Goal: Contribute content: Contribute content

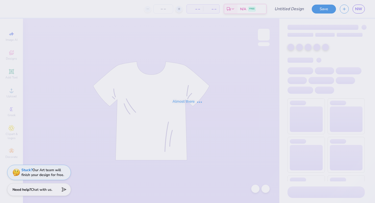
type input "Phi Mu Tank"
type input "70"
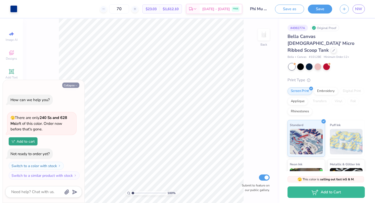
click at [74, 86] on button "Collapse" at bounding box center [70, 85] width 17 height 5
type textarea "x"
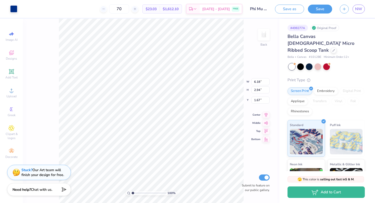
type input "1.00"
type input "3.82"
type input "1.82"
type input "1.09"
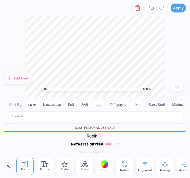
scroll to position [2083, 0]
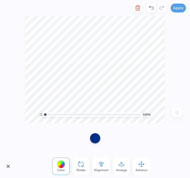
click at [96, 139] on div at bounding box center [95, 138] width 10 height 10
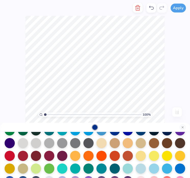
scroll to position [52, 0]
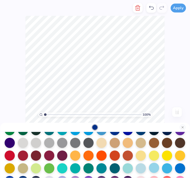
click at [154, 168] on div at bounding box center [154, 168] width 10 height 10
click at [174, 80] on div "100 % Need help? Chat with us. Back" at bounding box center [95, 69] width 190 height 107
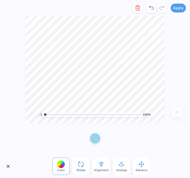
click at [96, 139] on div at bounding box center [95, 138] width 10 height 10
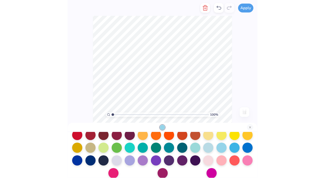
scroll to position [73, 0]
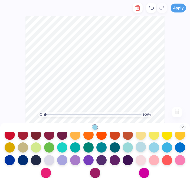
click at [140, 149] on div at bounding box center [141, 147] width 10 height 10
click at [166, 81] on div "100 % Need help? Chat with us. Back" at bounding box center [95, 69] width 190 height 107
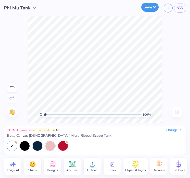
click at [147, 6] on button "Save" at bounding box center [149, 7] width 17 height 9
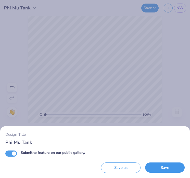
click at [155, 168] on button "Save" at bounding box center [165, 168] width 40 height 10
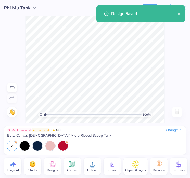
click at [17, 136] on span "Bella Canvas [DEMOGRAPHIC_DATA]' Micro Ribbed Scoop Tank" at bounding box center [59, 136] width 104 height 5
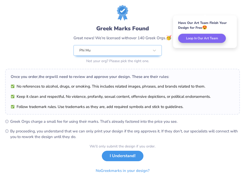
click at [120, 158] on button "I Understand!" at bounding box center [123, 156] width 42 height 10
